Goal: Task Accomplishment & Management: Complete application form

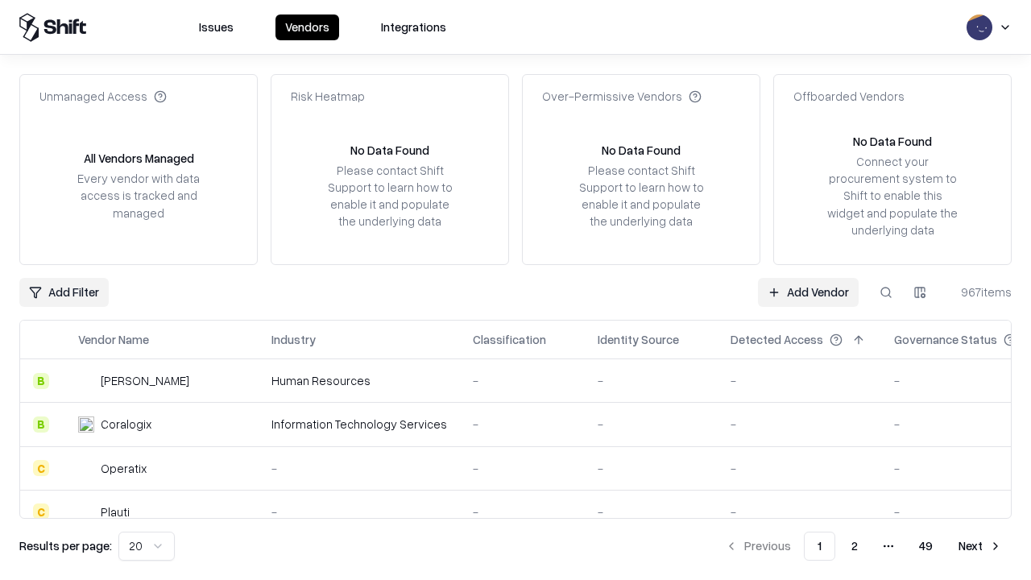
click at [808, 292] on link "Add Vendor" at bounding box center [808, 292] width 101 height 29
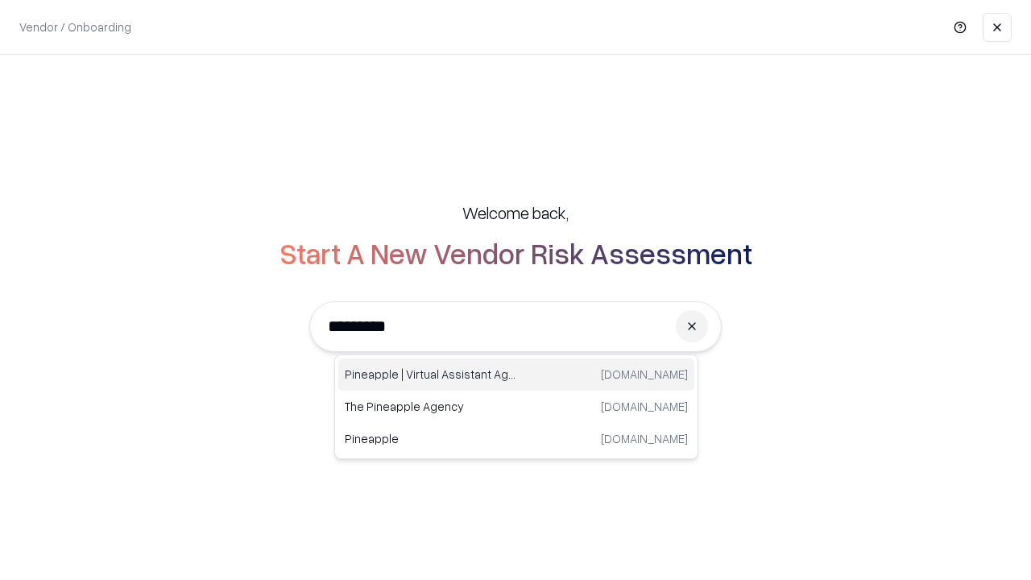
click at [517, 375] on div "Pineapple | Virtual Assistant Agency trypineapple.com" at bounding box center [516, 375] width 356 height 32
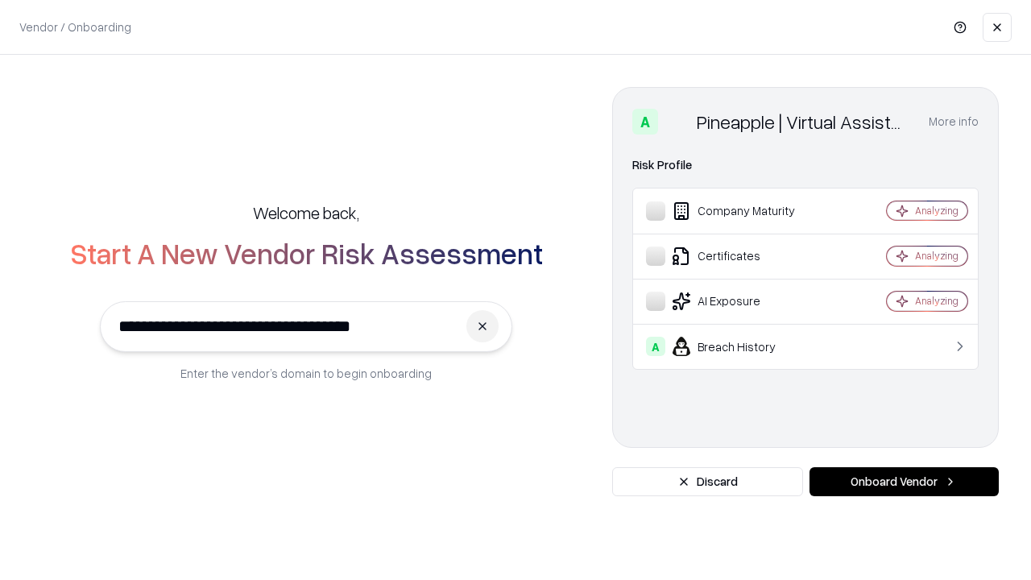
type input "**********"
click at [904, 482] on button "Onboard Vendor" at bounding box center [904, 481] width 189 height 29
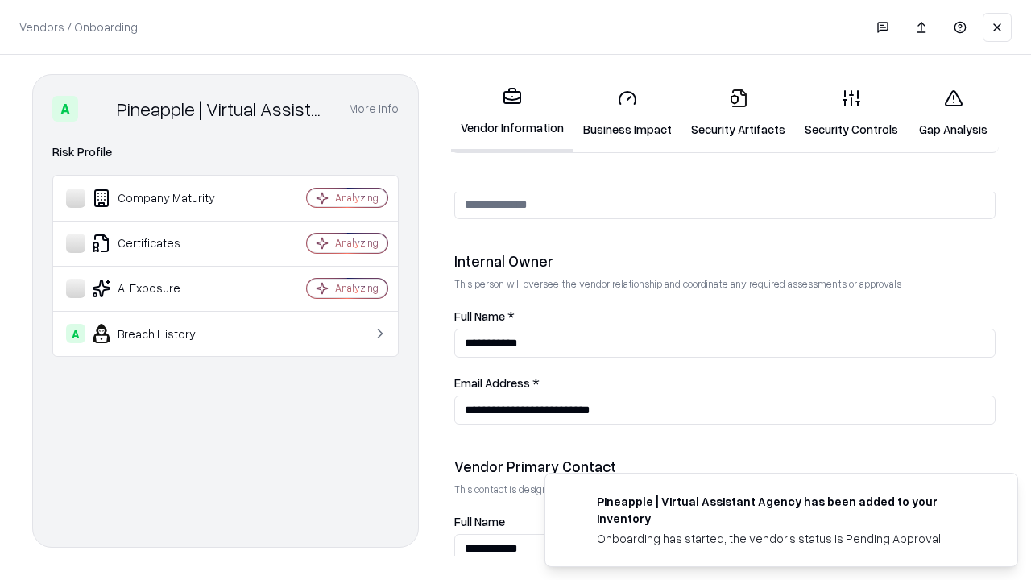
scroll to position [835, 0]
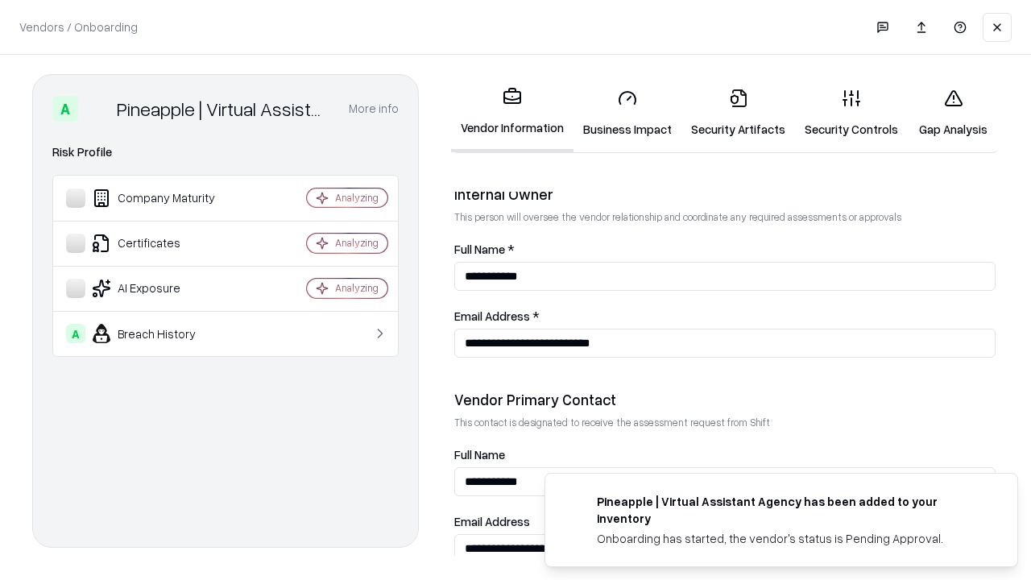
click at [628, 113] on link "Business Impact" at bounding box center [628, 113] width 108 height 75
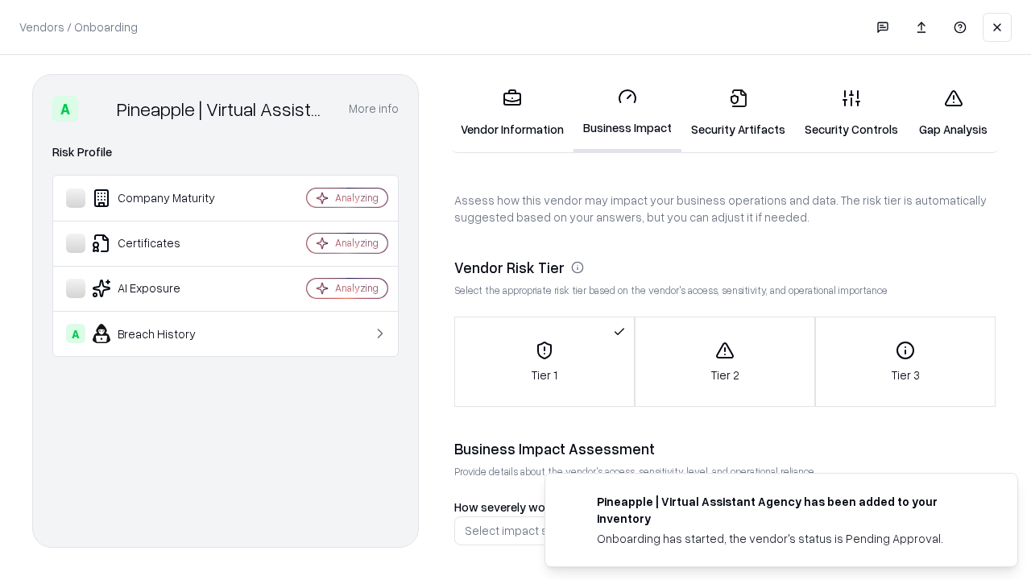
click at [738, 113] on link "Security Artifacts" at bounding box center [739, 113] width 114 height 75
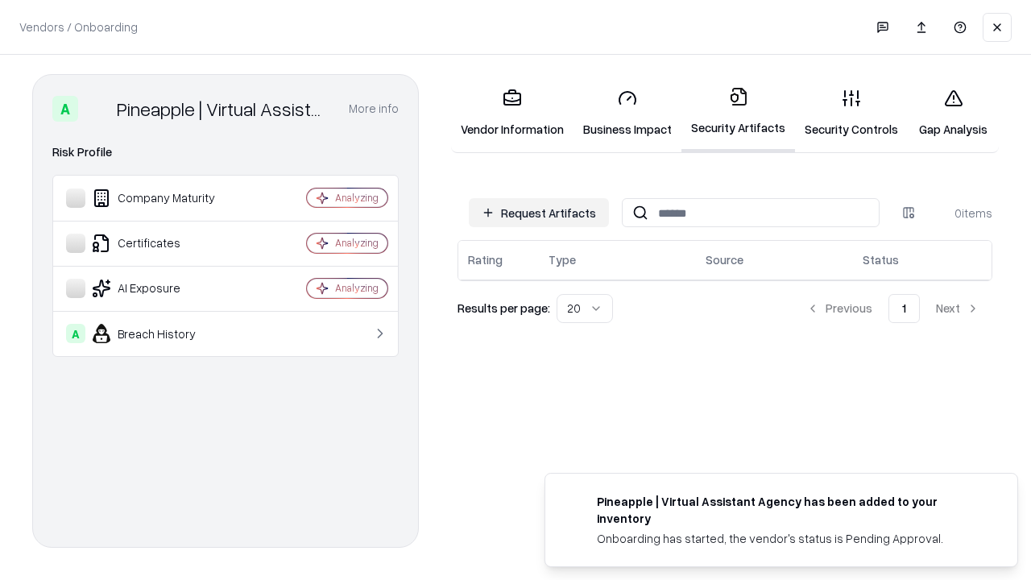
click at [539, 213] on button "Request Artifacts" at bounding box center [539, 212] width 140 height 29
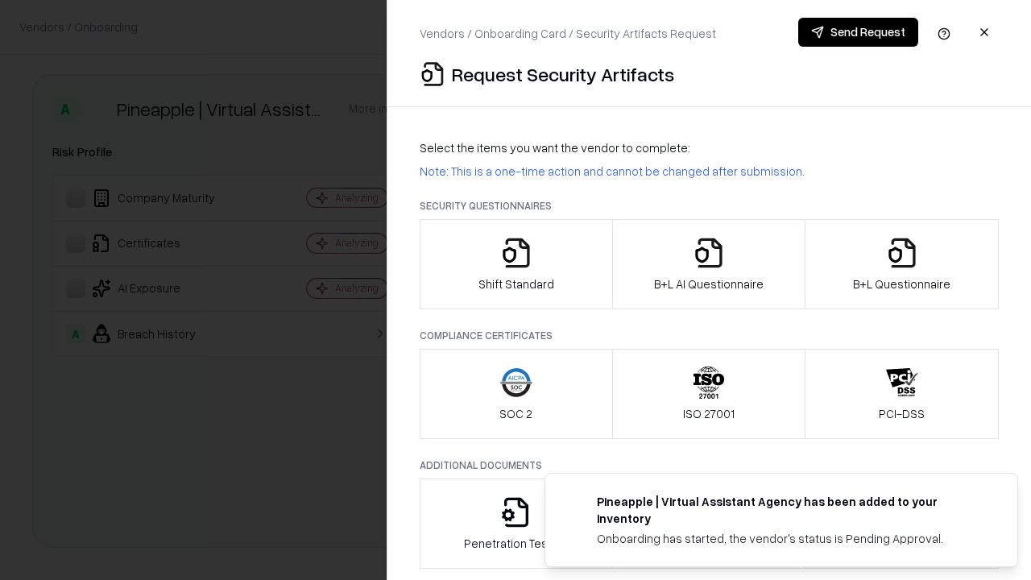
click at [516, 264] on icon "button" at bounding box center [516, 253] width 32 height 32
click at [858, 32] on button "Send Request" at bounding box center [859, 32] width 120 height 29
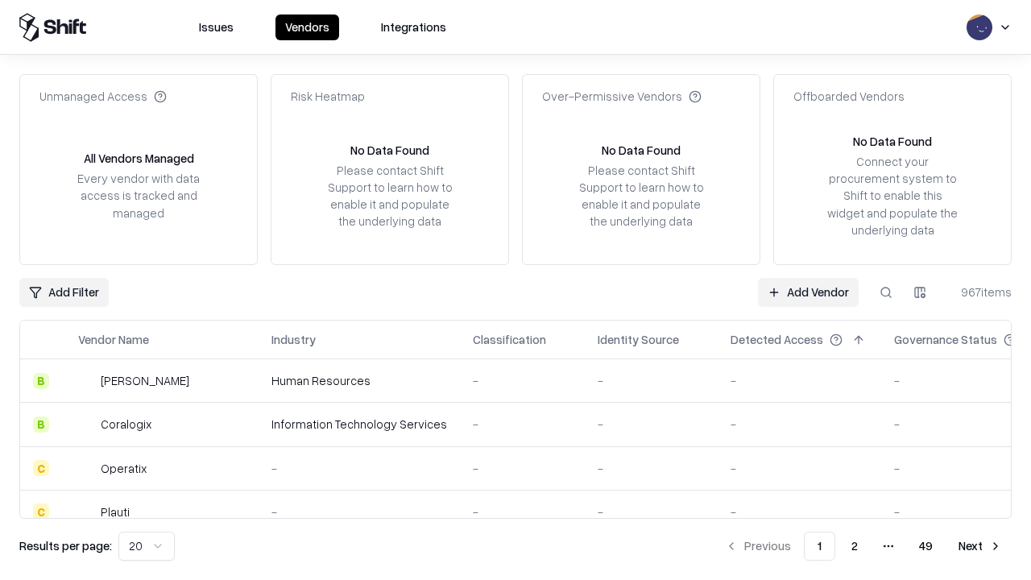
click at [886, 292] on button at bounding box center [886, 292] width 29 height 29
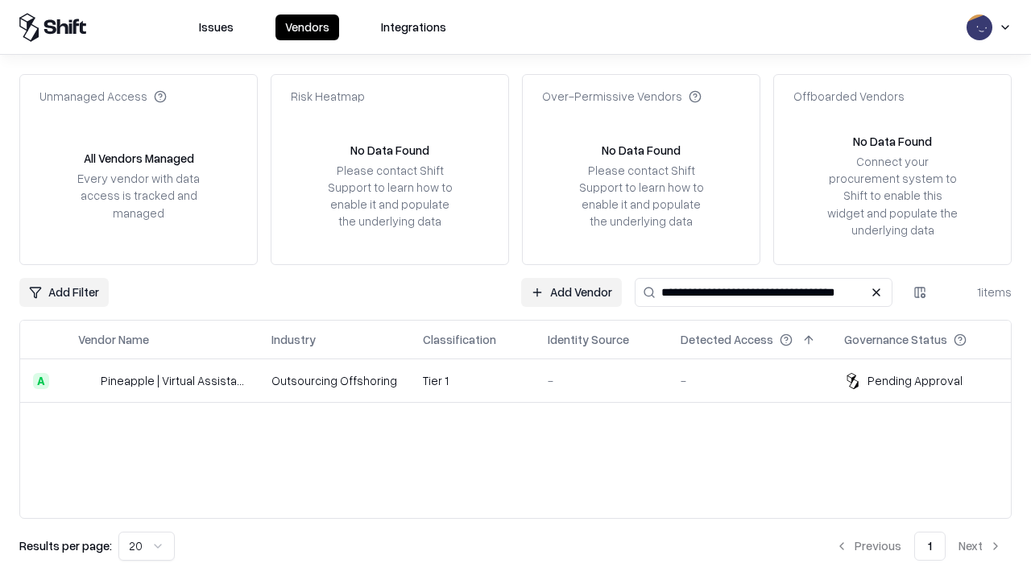
type input "**********"
click at [525, 380] on td "Tier 1" at bounding box center [472, 381] width 125 height 44
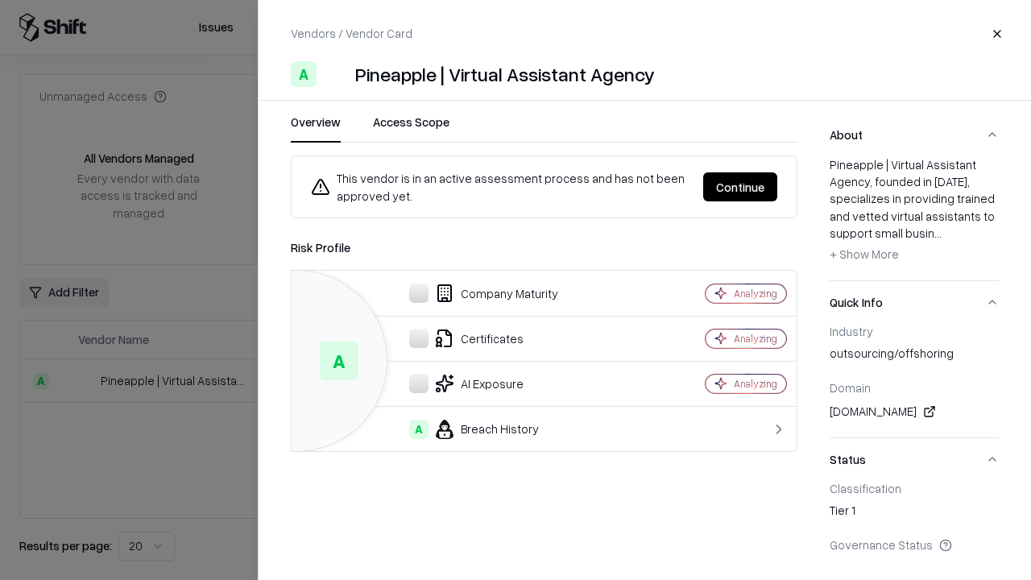
click at [741, 187] on button "Continue" at bounding box center [740, 186] width 74 height 29
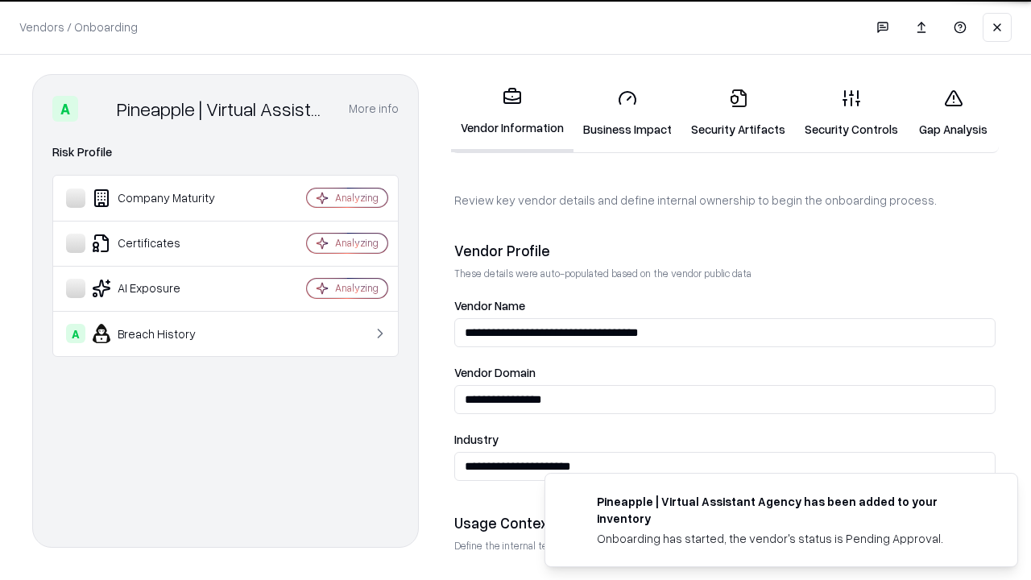
click at [738, 113] on link "Security Artifacts" at bounding box center [739, 113] width 114 height 75
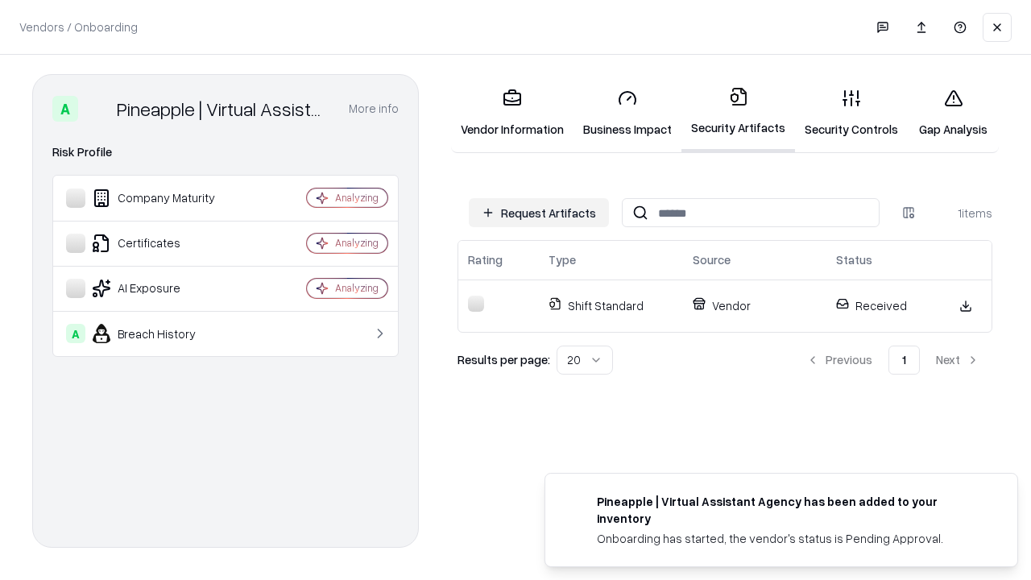
click at [852, 113] on link "Security Controls" at bounding box center [851, 113] width 113 height 75
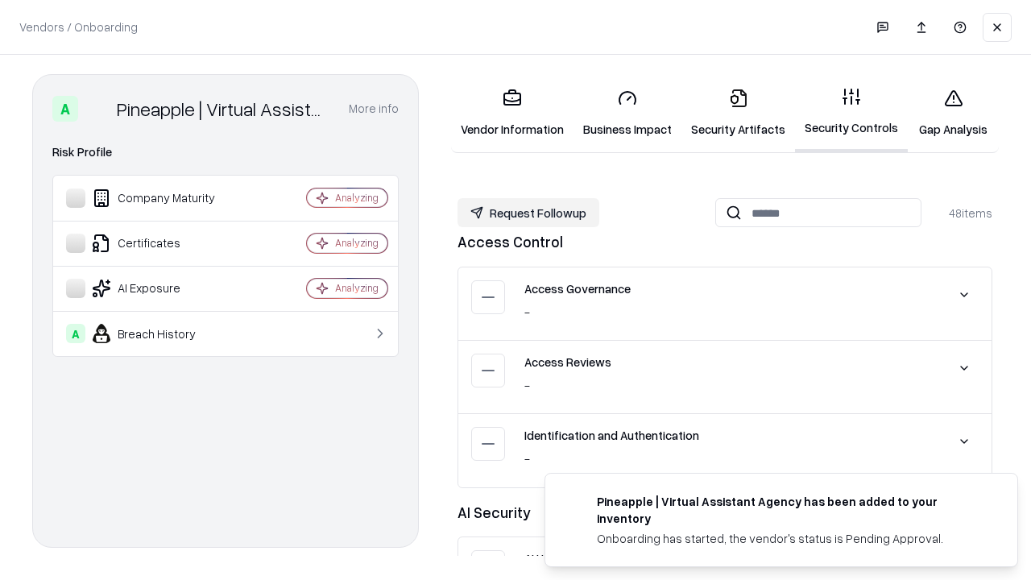
click at [529, 213] on button "Request Followup" at bounding box center [529, 212] width 142 height 29
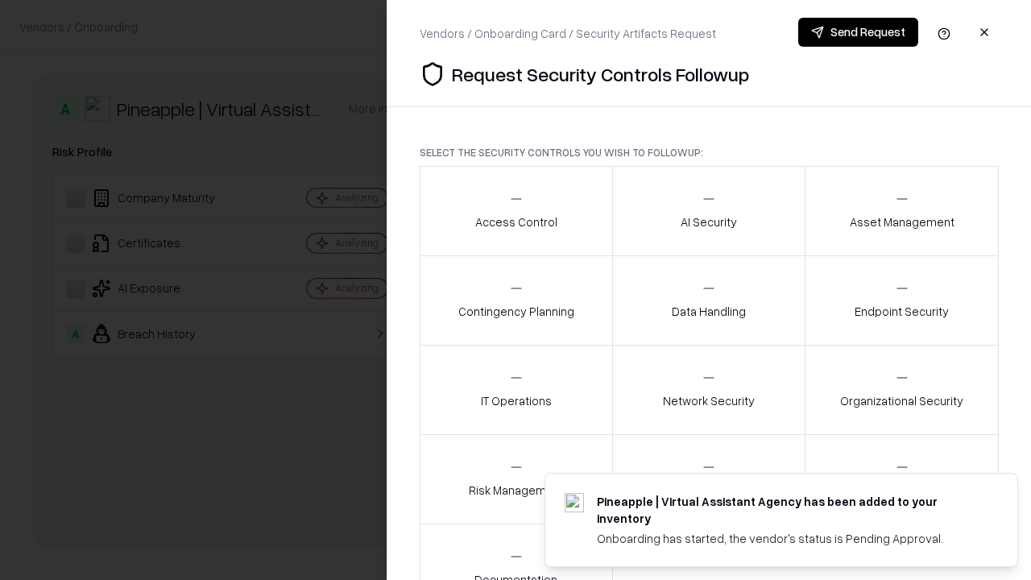
click at [516, 211] on div "Access Control" at bounding box center [516, 210] width 82 height 39
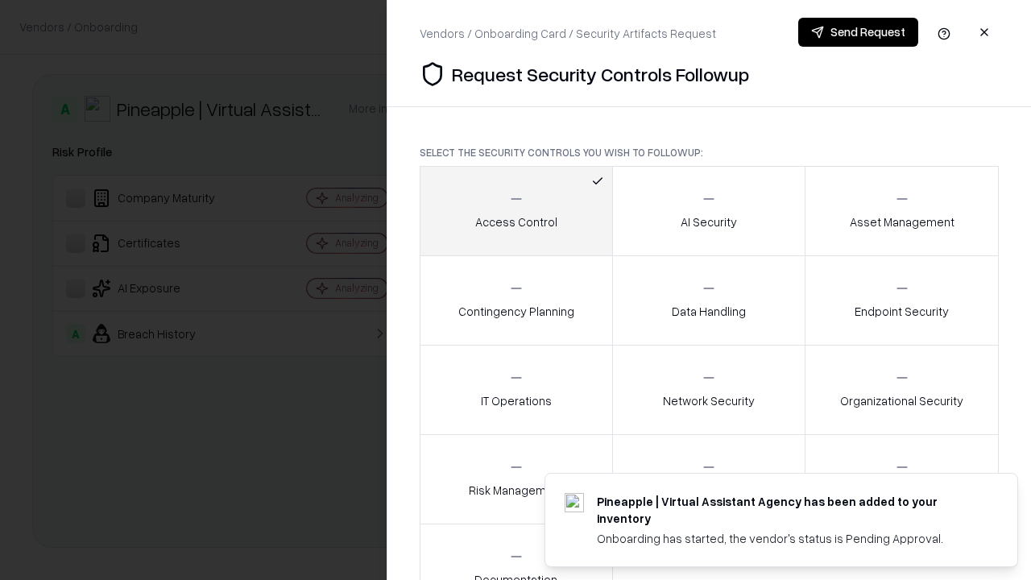
click at [858, 32] on button "Send Request" at bounding box center [859, 32] width 120 height 29
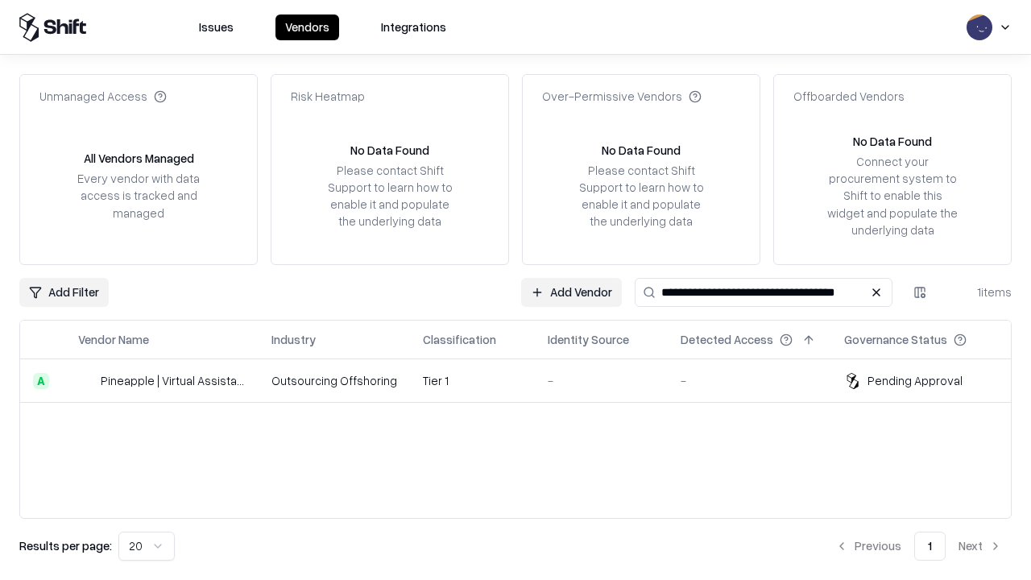
type input "**********"
click at [525, 380] on td "Tier 1" at bounding box center [472, 381] width 125 height 44
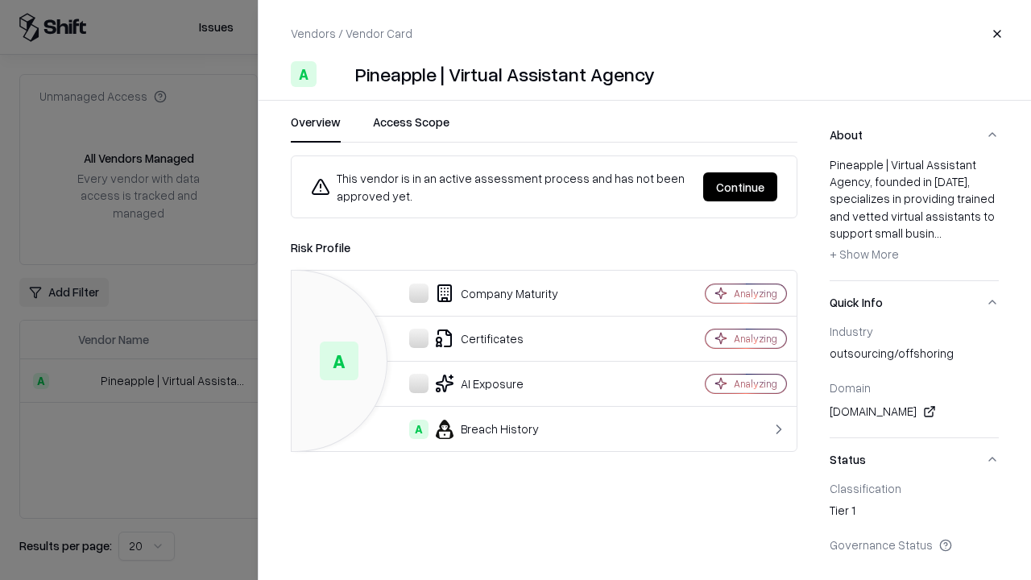
click at [741, 187] on button "Continue" at bounding box center [740, 186] width 74 height 29
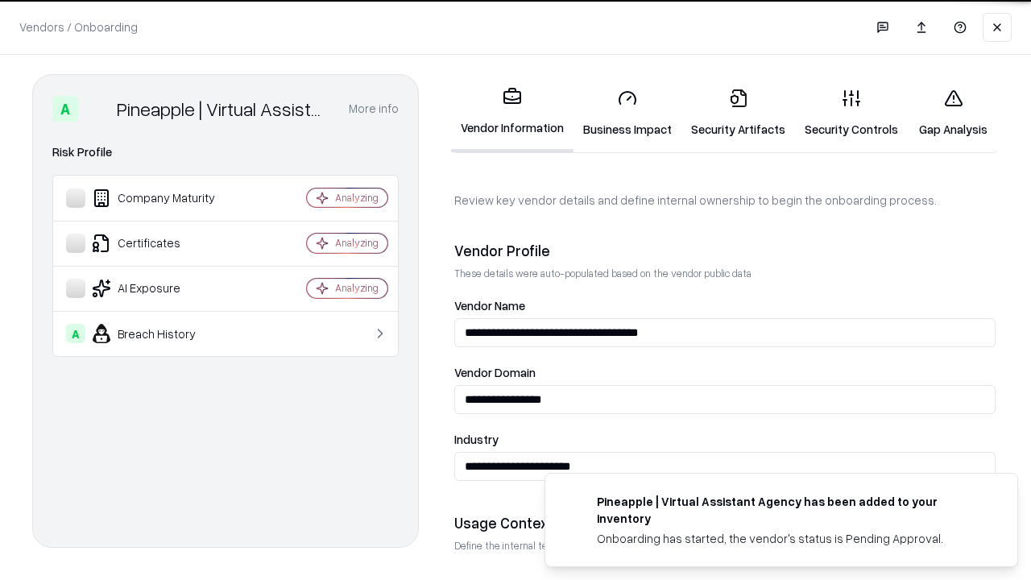
click at [953, 113] on link "Gap Analysis" at bounding box center [953, 113] width 91 height 75
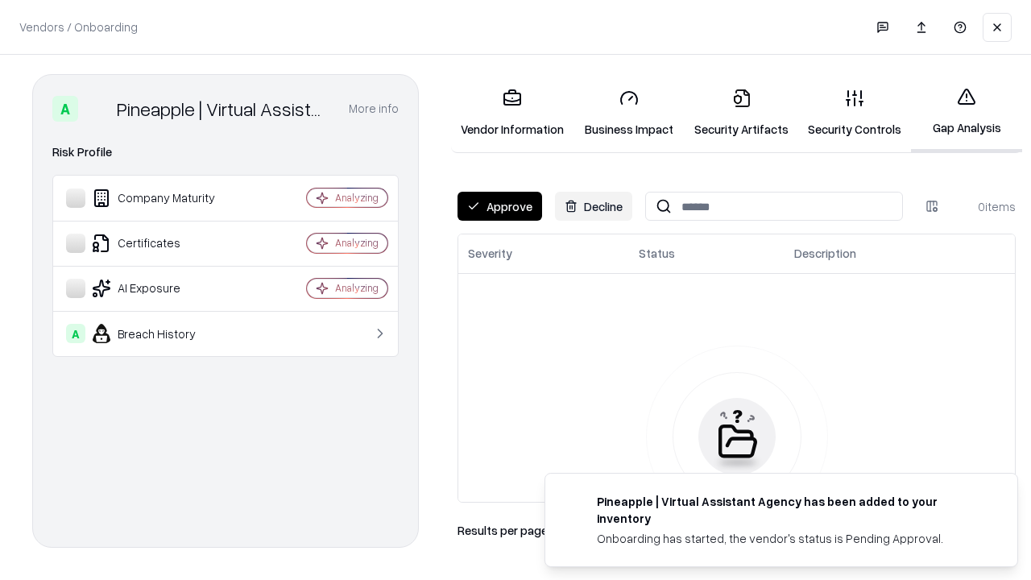
click at [500, 206] on button "Approve" at bounding box center [500, 206] width 85 height 29
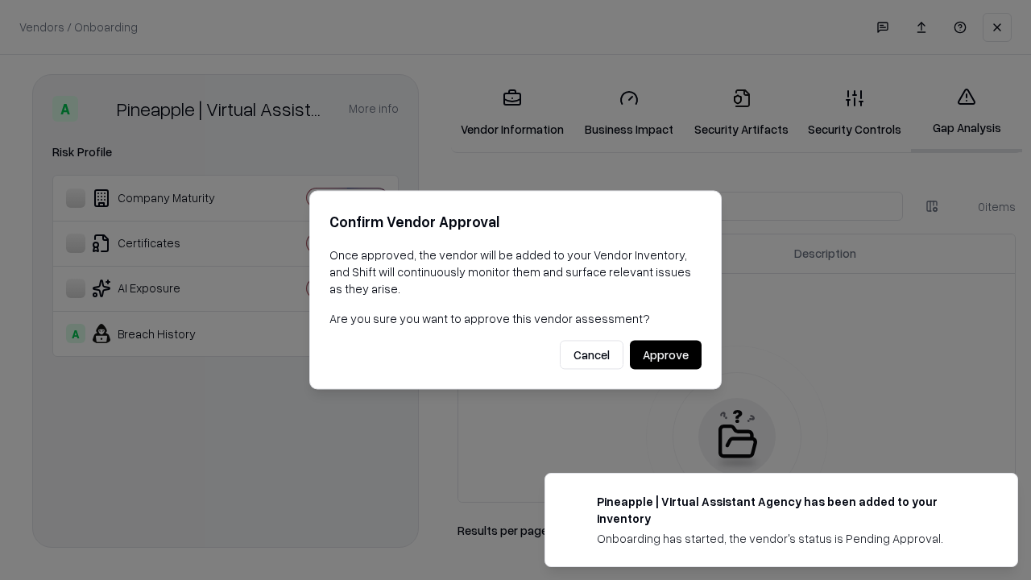
click at [666, 355] on button "Approve" at bounding box center [666, 355] width 72 height 29
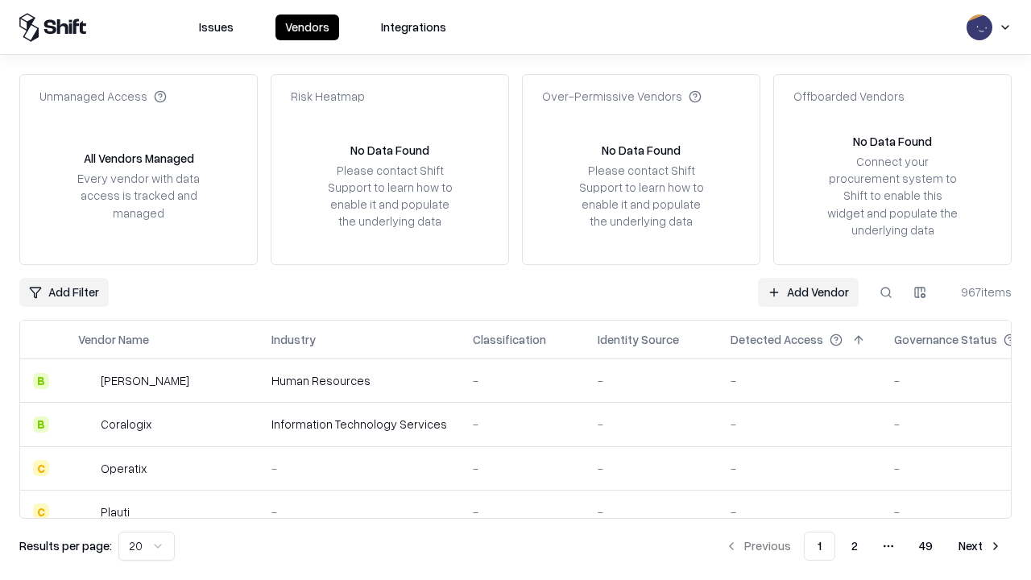
type input "**********"
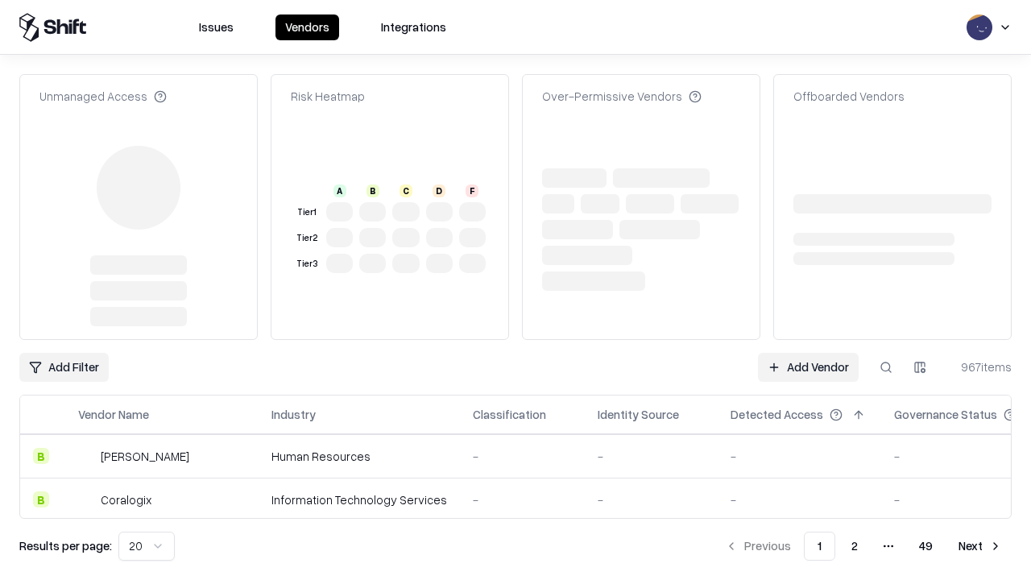
click at [808, 353] on link "Add Vendor" at bounding box center [808, 367] width 101 height 29
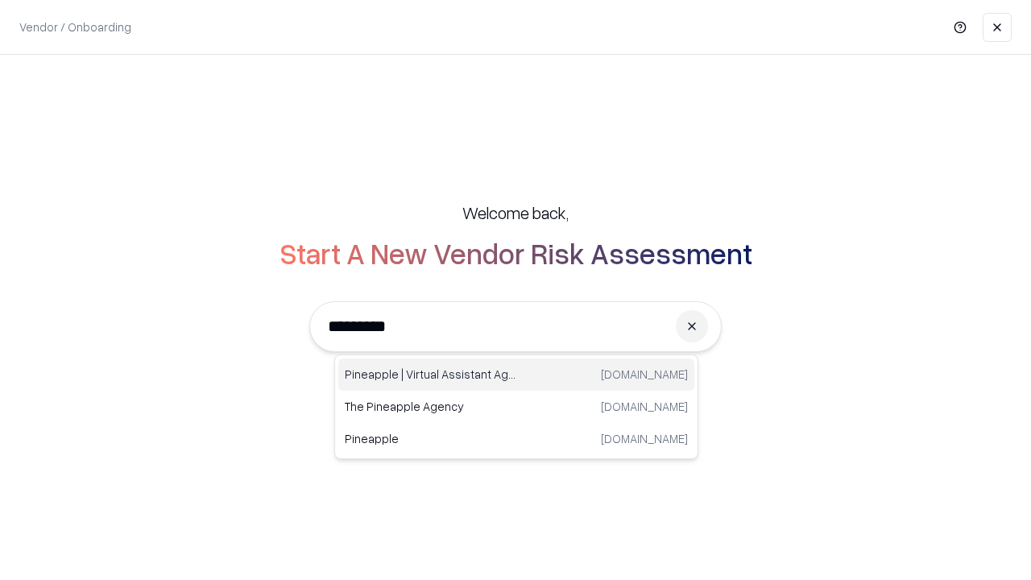
click at [517, 375] on div "Pineapple | Virtual Assistant Agency trypineapple.com" at bounding box center [516, 375] width 356 height 32
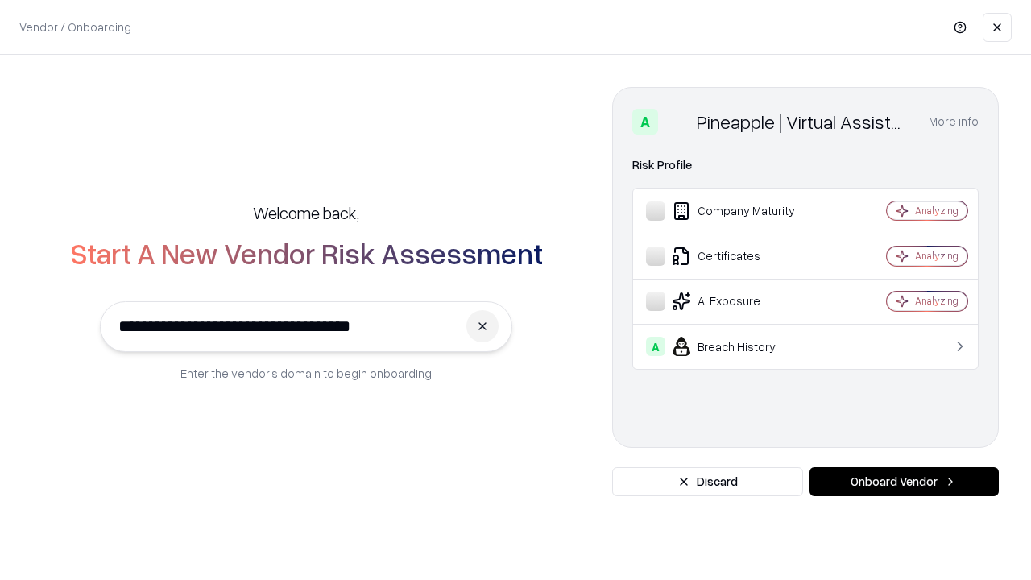
type input "**********"
click at [904, 482] on button "Onboard Vendor" at bounding box center [904, 481] width 189 height 29
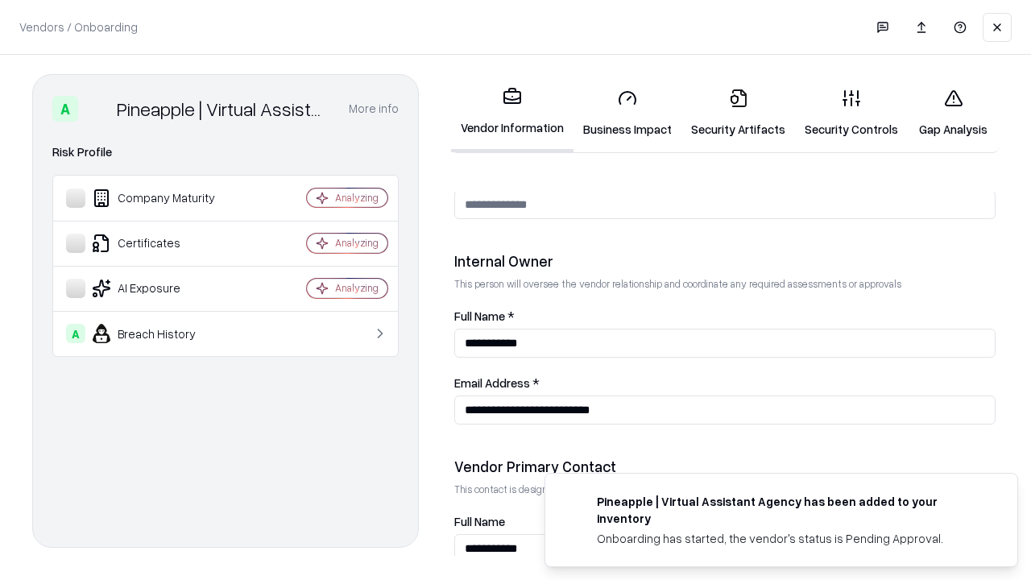
scroll to position [835, 0]
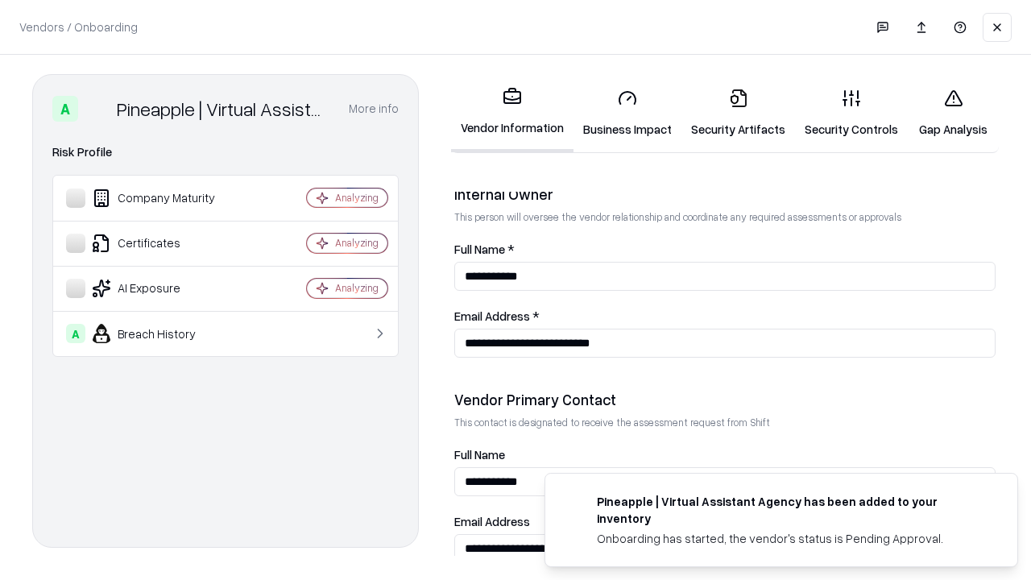
click at [953, 113] on link "Gap Analysis" at bounding box center [953, 113] width 91 height 75
